Goal: Task Accomplishment & Management: Use online tool/utility

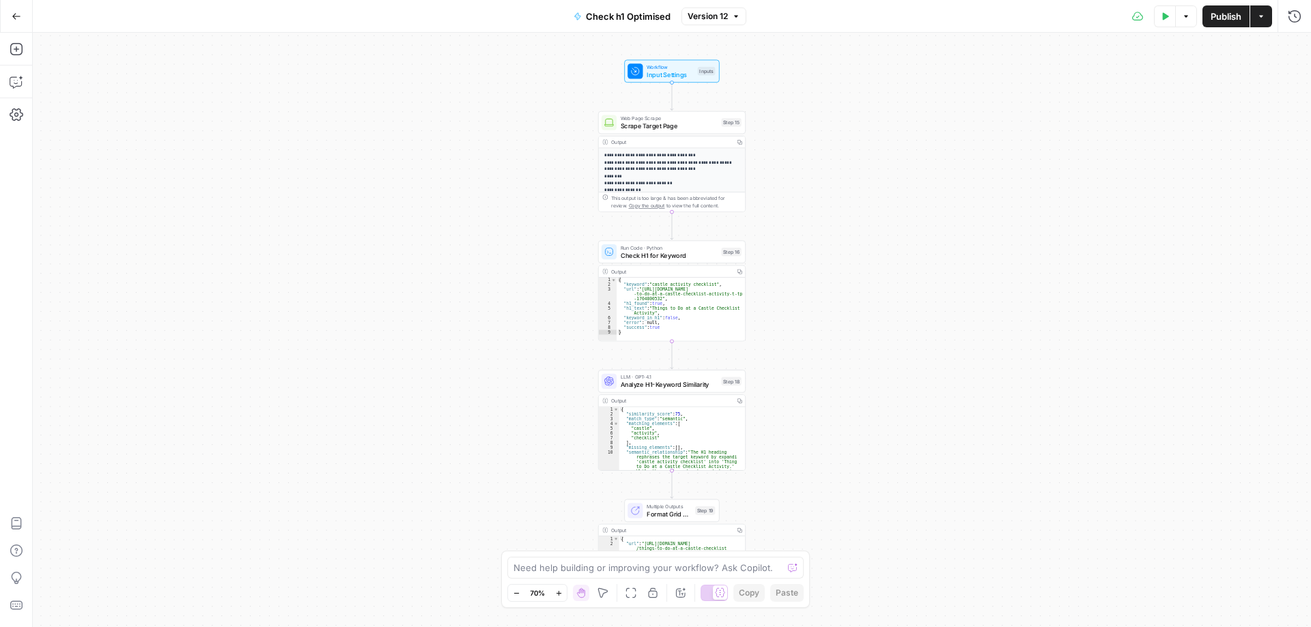
click at [15, 18] on icon "button" at bounding box center [17, 17] width 10 height 10
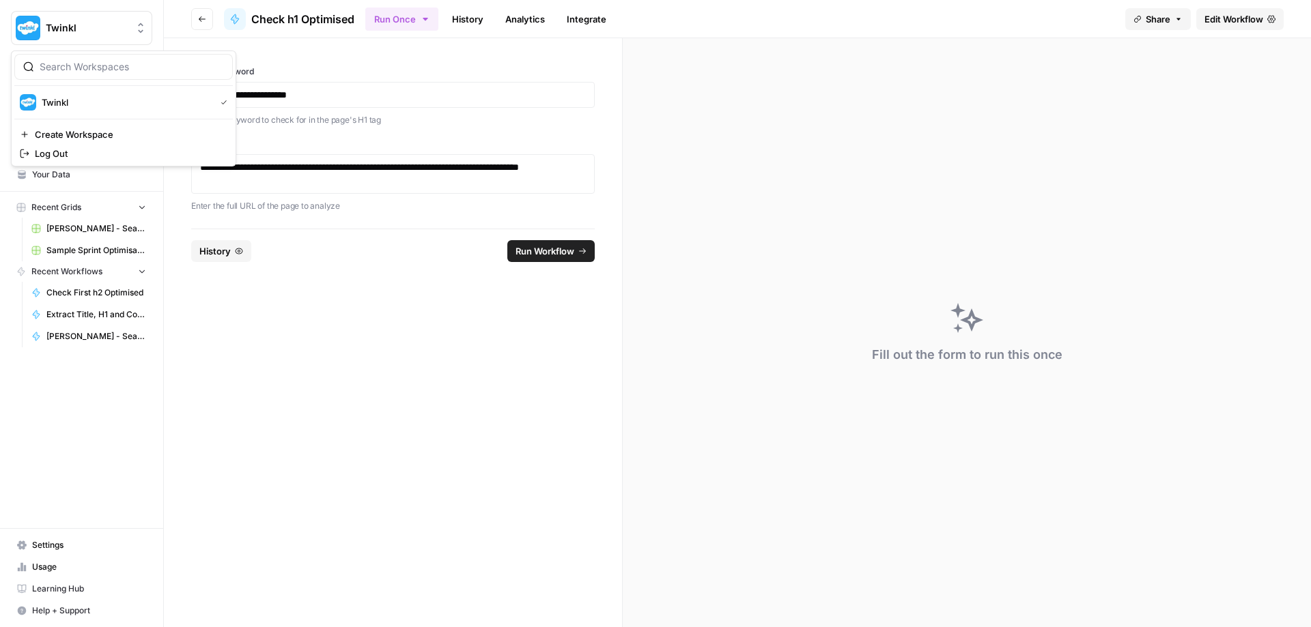
click at [111, 33] on span "Twinkl" at bounding box center [87, 28] width 83 height 14
